Goal: Use online tool/utility: Utilize a website feature to perform a specific function

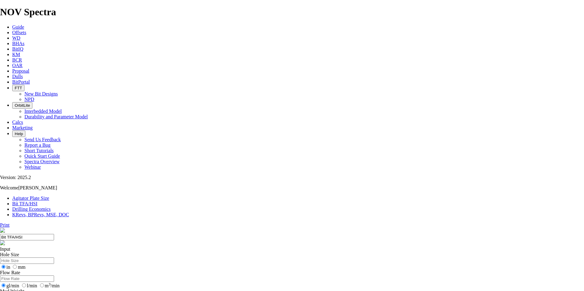
select select "number:15"
select select "number:18"
type input "7"
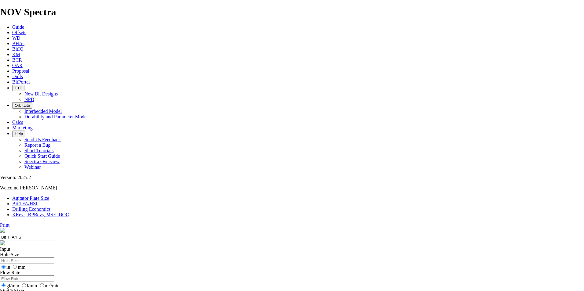
select select "number:0"
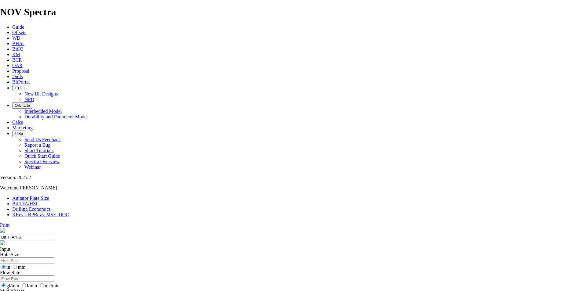
select select "number:0"
drag, startPoint x: 228, startPoint y: 131, endPoint x: 238, endPoint y: 131, distance: 10.4
type input "7"
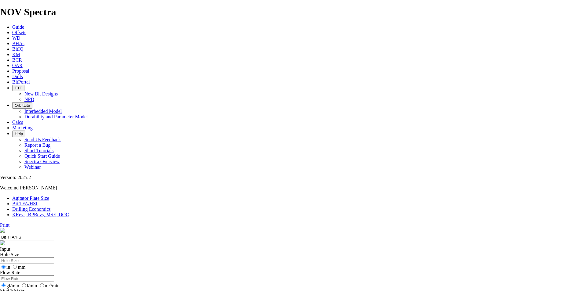
select select "number:18"
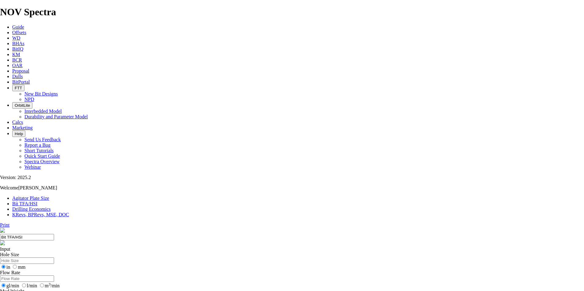
select select "number:18"
select select "number:14"
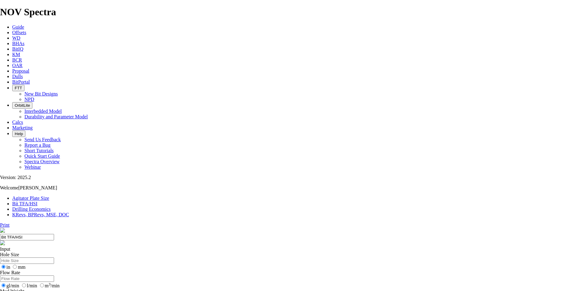
type input "8"
select select "number:0"
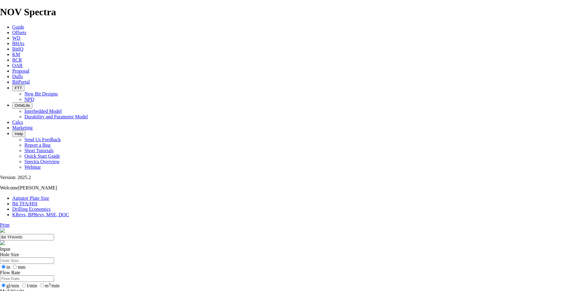
select select "number:0"
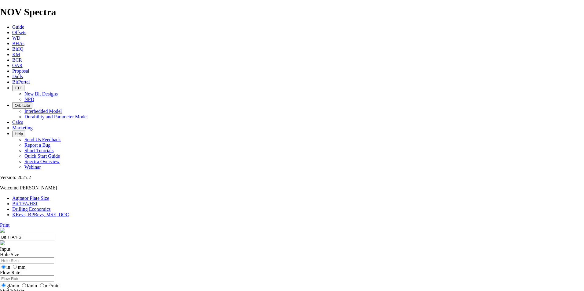
select select "number:0"
drag, startPoint x: 235, startPoint y: 132, endPoint x: 248, endPoint y: 132, distance: 12.8
type input "9"
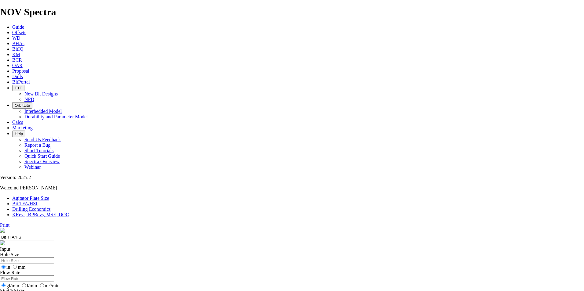
select select "number:12"
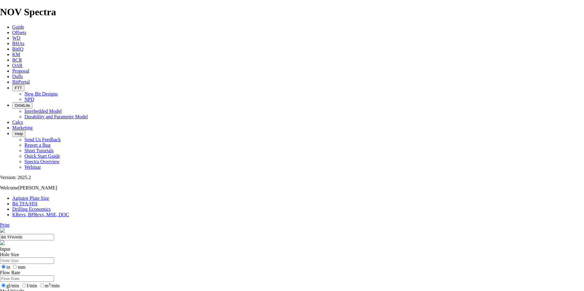
select select "number:12"
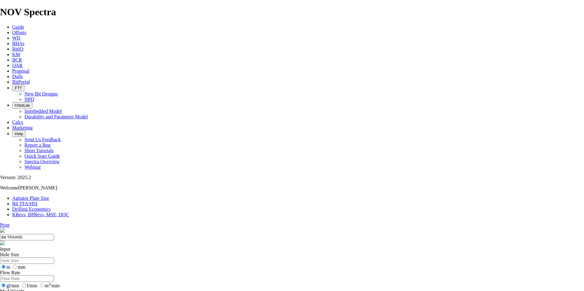
select select "number:14"
